Goal: Task Accomplishment & Management: Manage account settings

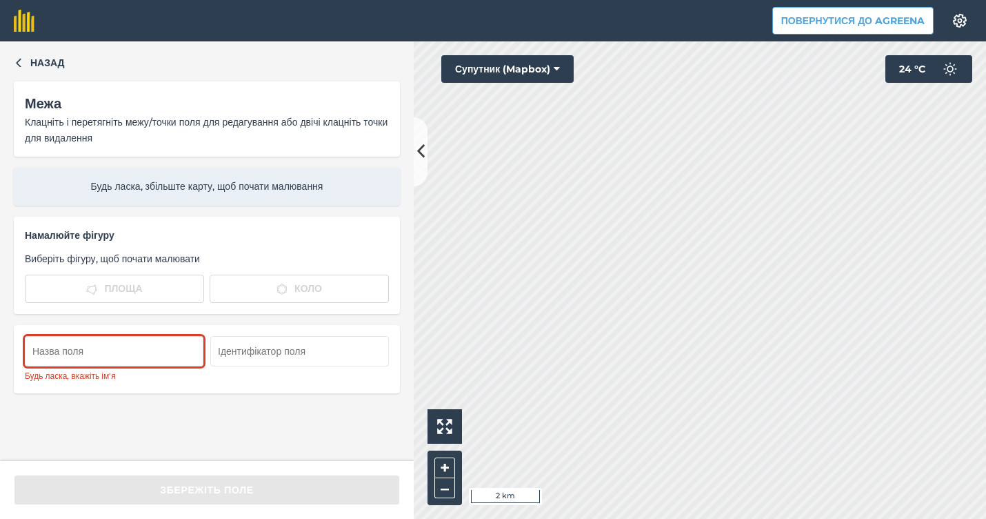
click at [316, 423] on div "Назад Межа Клацніть і перетягніть межу/точки поля для редагування або двічі кла…" at bounding box center [207, 250] width 414 height 419
click at [47, 56] on span "Назад" at bounding box center [47, 62] width 34 height 15
click at [155, 353] on input "text" at bounding box center [114, 351] width 179 height 30
click at [146, 336] on input "text" at bounding box center [114, 351] width 179 height 30
click at [157, 343] on div "Назад Межа Клацніть і перетягніть межу/точки поля для редагування або двічі кла…" at bounding box center [207, 279] width 414 height 477
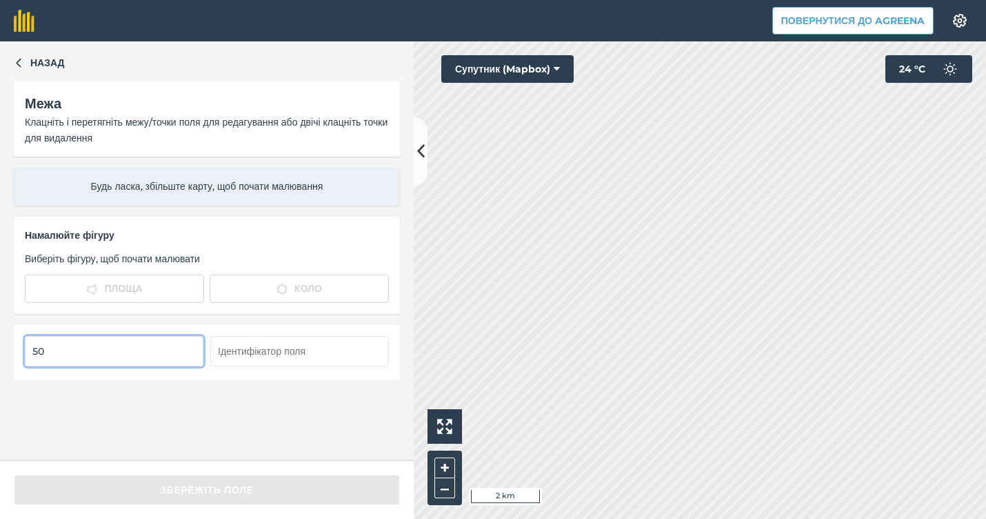
click at [157, 342] on input "50" at bounding box center [114, 351] width 179 height 30
type input "5"
click at [134, 198] on div "Будь ласка, збільште карту, щоб почати малювання" at bounding box center [207, 186] width 386 height 37
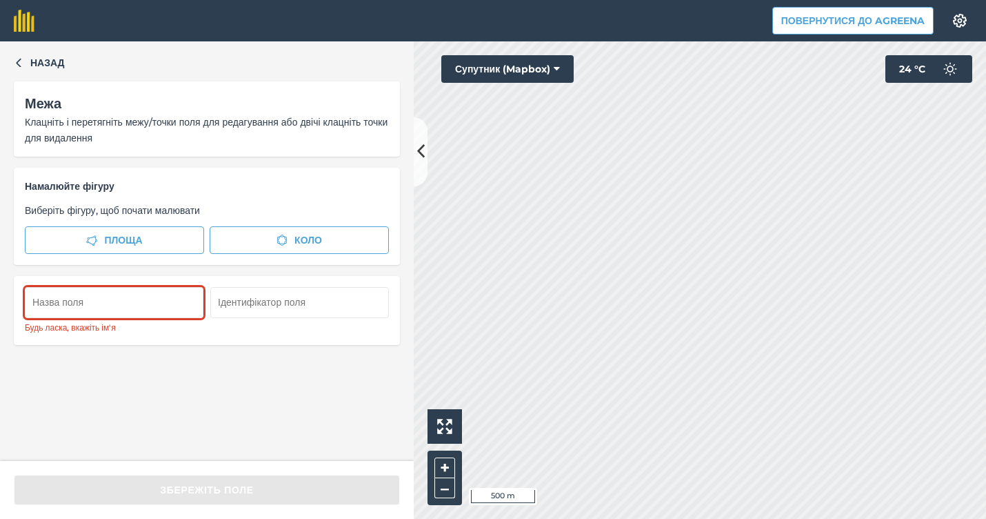
click at [369, 308] on div "Назад Межа Клацніть і перетягніть межу/точки поля для редагування або двічі кла…" at bounding box center [493, 279] width 986 height 477
click at [35, 59] on span "Назад" at bounding box center [47, 62] width 34 height 15
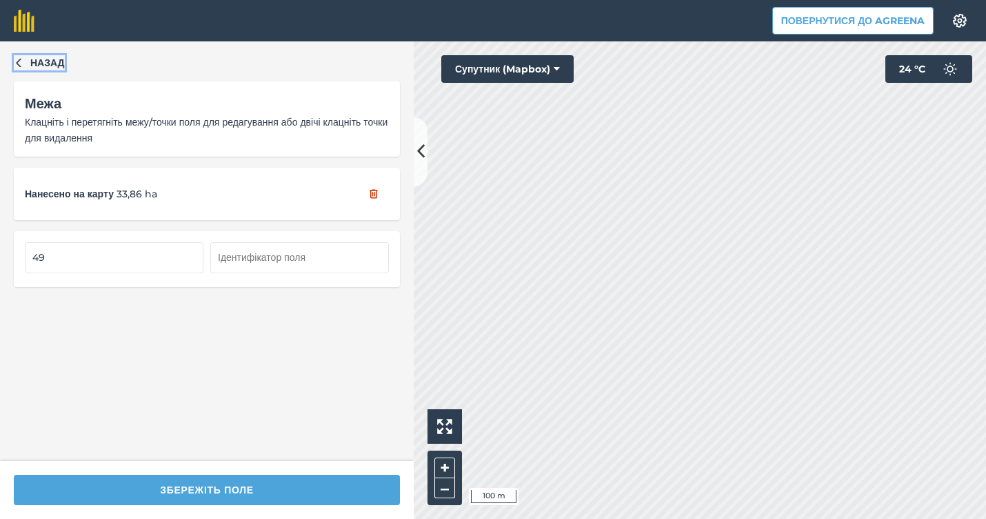
click at [56, 59] on span "Назад" at bounding box center [47, 62] width 34 height 15
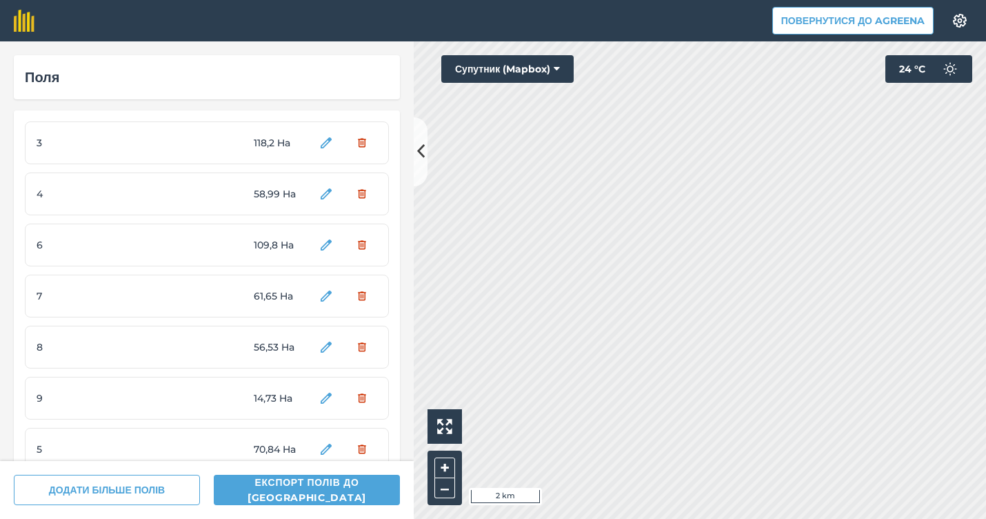
click at [139, 144] on span "3" at bounding box center [88, 142] width 103 height 15
click at [193, 145] on div "3 118,2 Ha" at bounding box center [207, 142] width 364 height 43
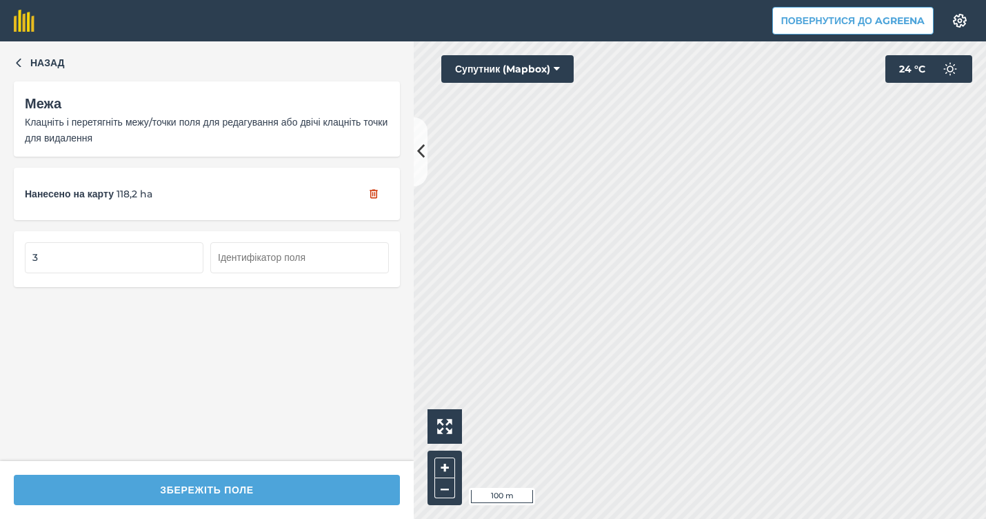
click at [985, 132] on html "Повернутися до Agreena Налаштування Map printing is not available on our free p…" at bounding box center [493, 259] width 986 height 519
click at [518, 34] on div "Повернутися до Agreena Налаштування Map printing is not available on our free p…" at bounding box center [493, 259] width 986 height 519
click at [581, 28] on div "Повернутися до Agreena Налаштування Map printing is not available on our free p…" at bounding box center [493, 259] width 986 height 519
